Goal: Transaction & Acquisition: Purchase product/service

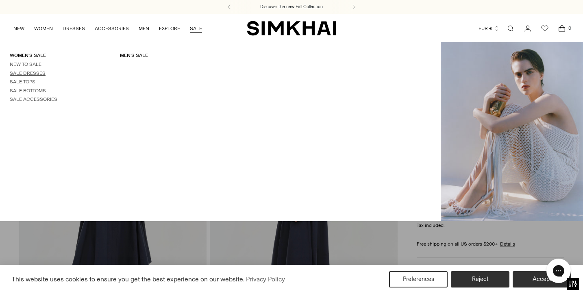
click at [37, 73] on link "Sale Dresses" at bounding box center [28, 73] width 36 height 6
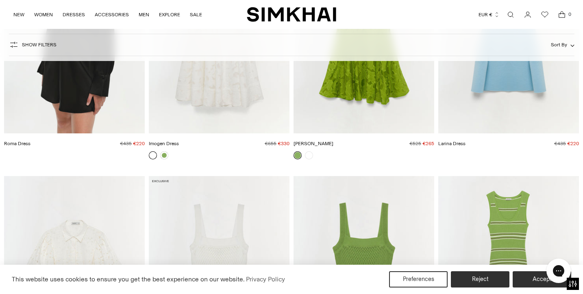
scroll to position [10507, 0]
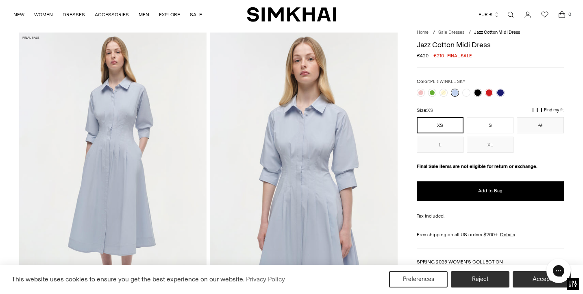
scroll to position [26, 0]
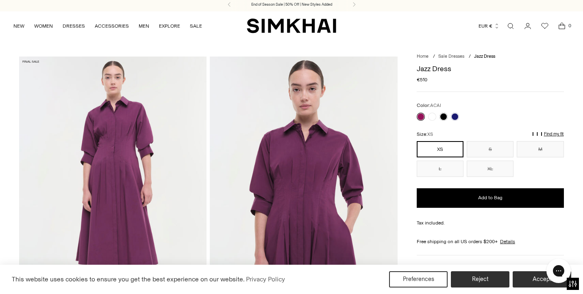
scroll to position [7, 0]
